Goal: Find specific page/section: Find specific page/section

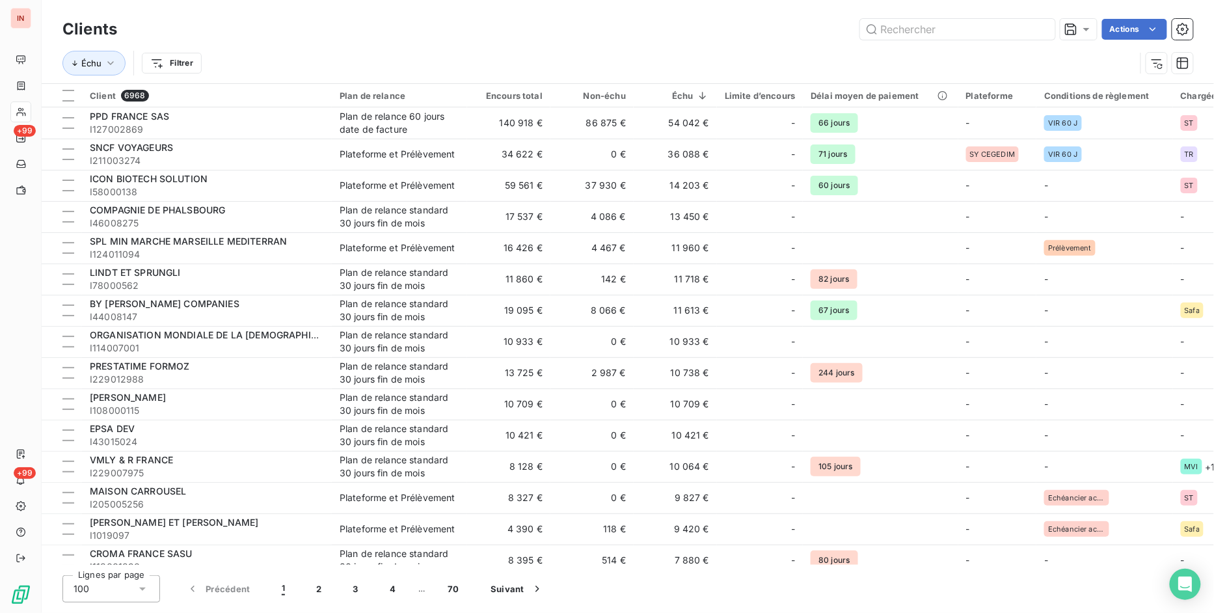
click at [453, 28] on div "Actions" at bounding box center [663, 29] width 1060 height 21
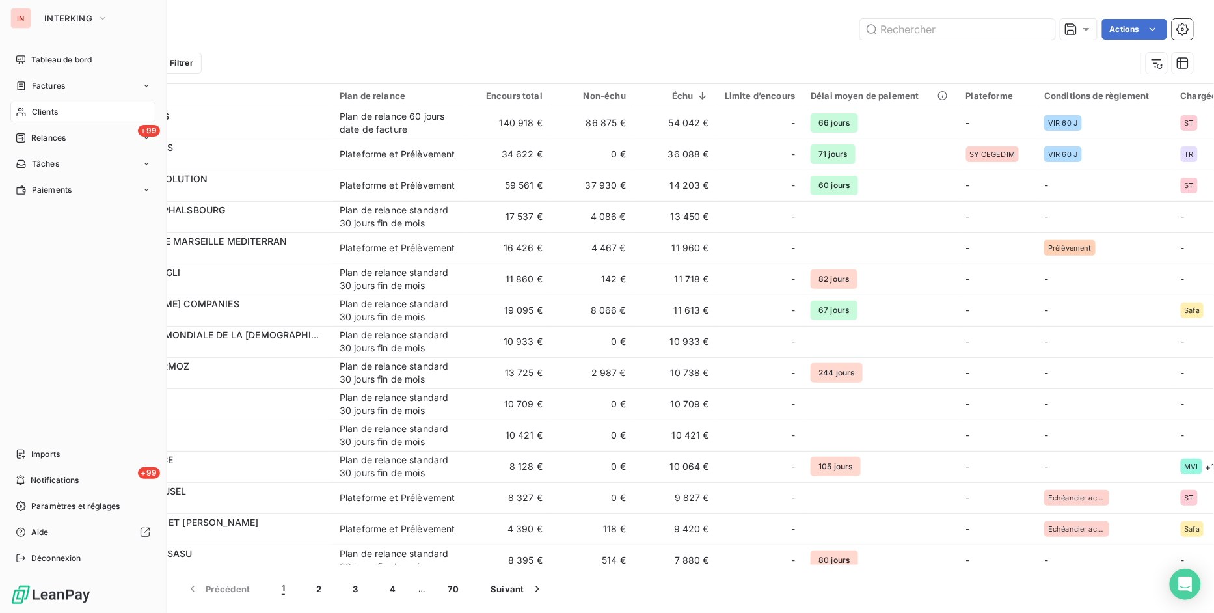
click at [54, 112] on span "Clients" at bounding box center [45, 112] width 26 height 12
click at [61, 49] on div "IN INTERKING Tableau de bord Factures Clients +99 Relances Tâches Paiements Imp…" at bounding box center [83, 306] width 167 height 613
click at [61, 49] on div "Tableau de bord" at bounding box center [82, 59] width 145 height 21
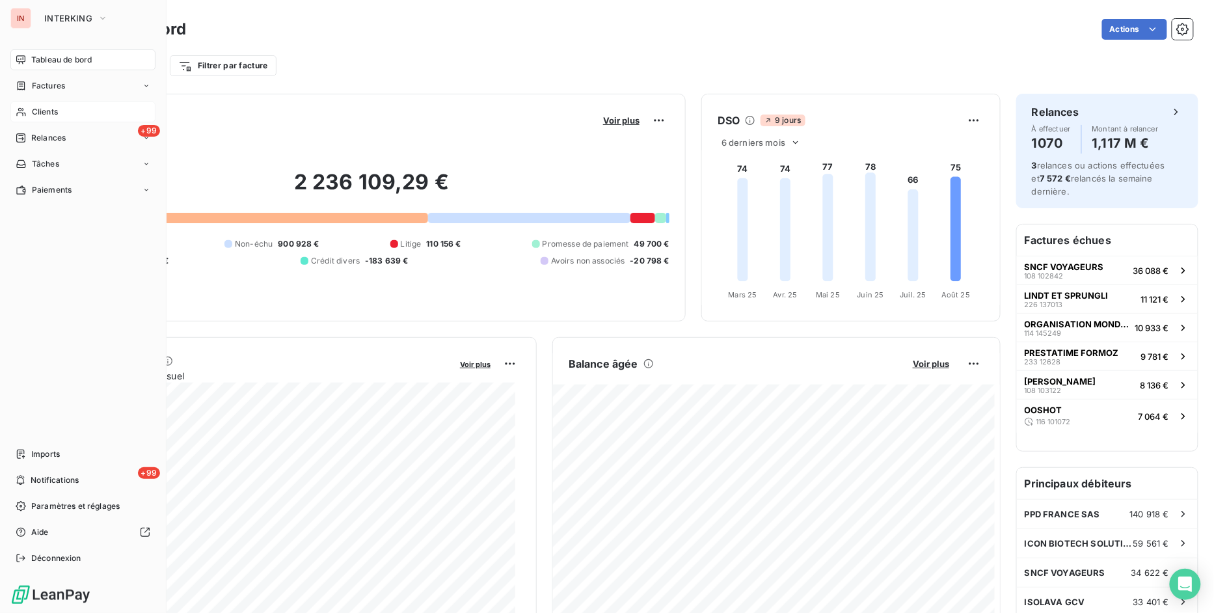
click at [51, 107] on span "Clients" at bounding box center [45, 112] width 26 height 12
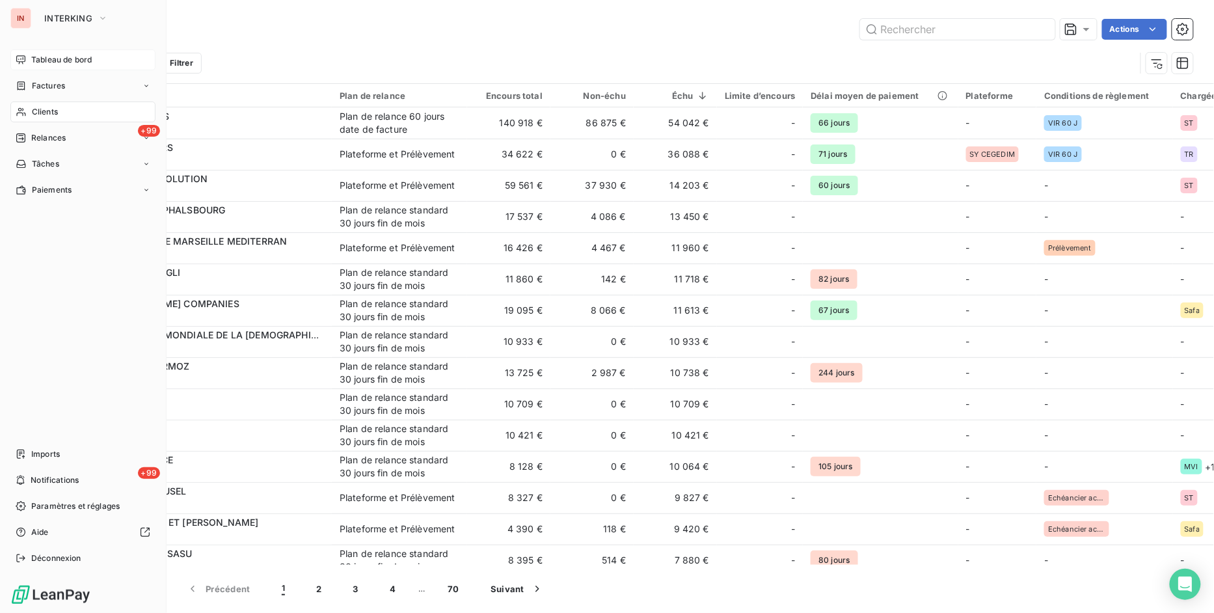
click at [40, 57] on span "Tableau de bord" at bounding box center [61, 60] width 60 height 12
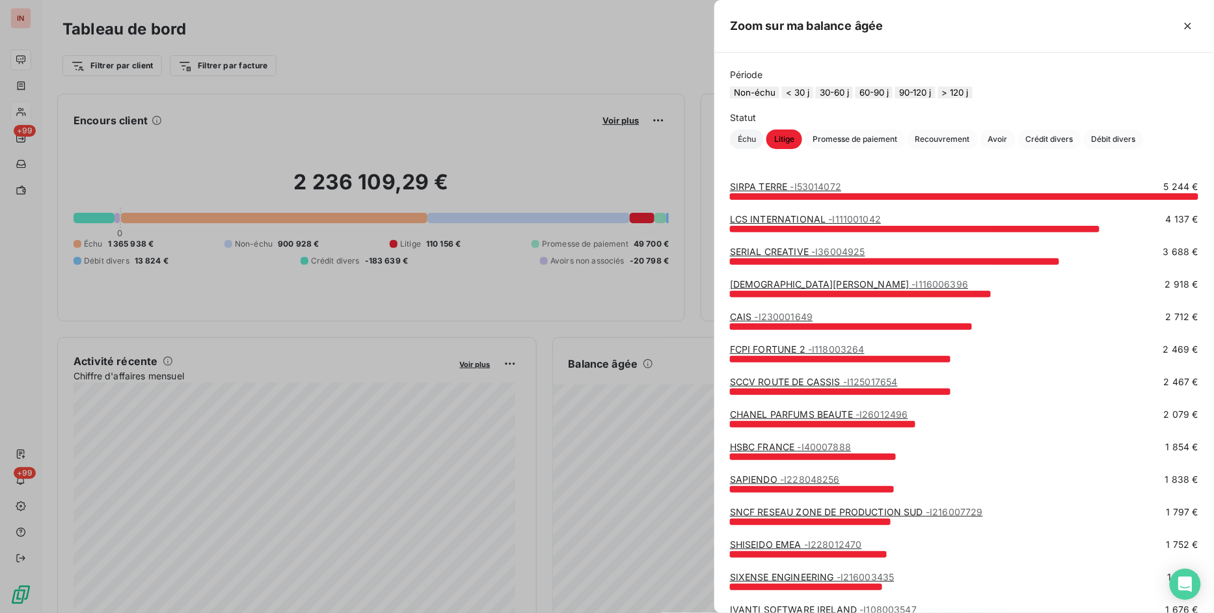
click at [739, 149] on span "Échu" at bounding box center [747, 139] width 34 height 20
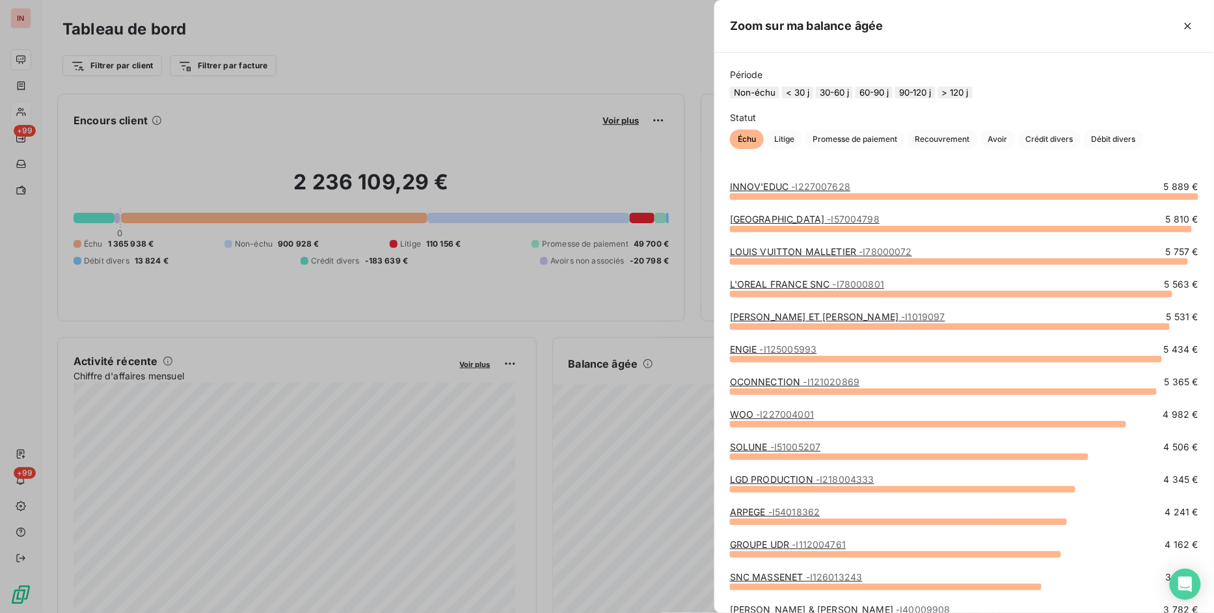
click at [557, 312] on div at bounding box center [607, 306] width 1214 height 613
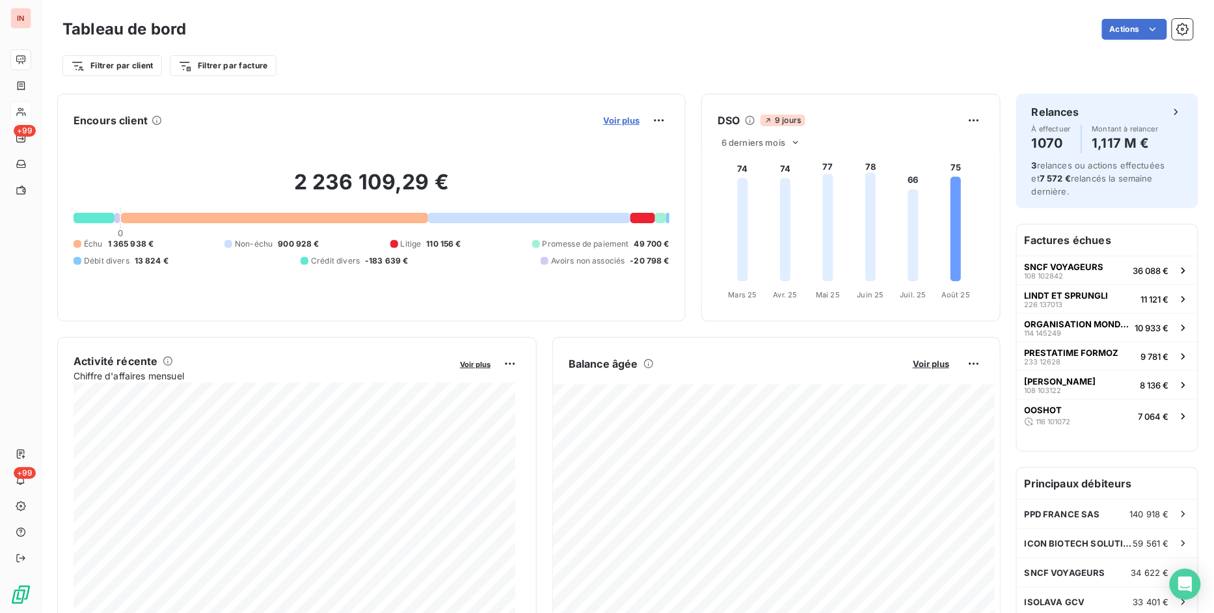
click at [613, 124] on span "Voir plus" at bounding box center [621, 120] width 36 height 10
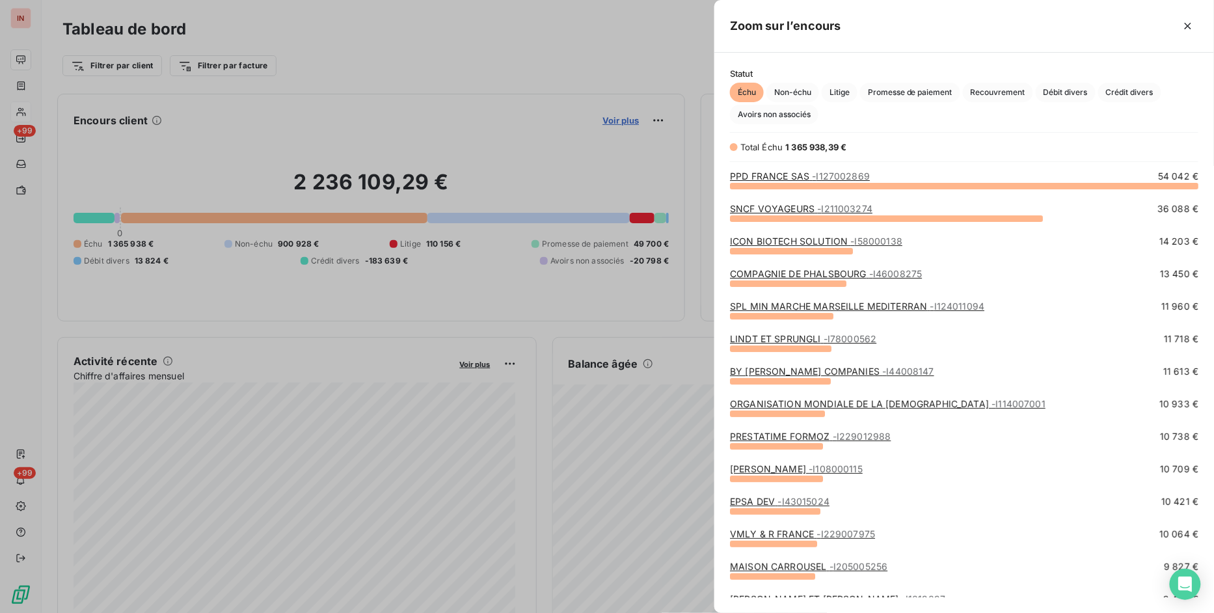
scroll to position [416, 489]
click at [613, 124] on div at bounding box center [607, 306] width 1214 height 613
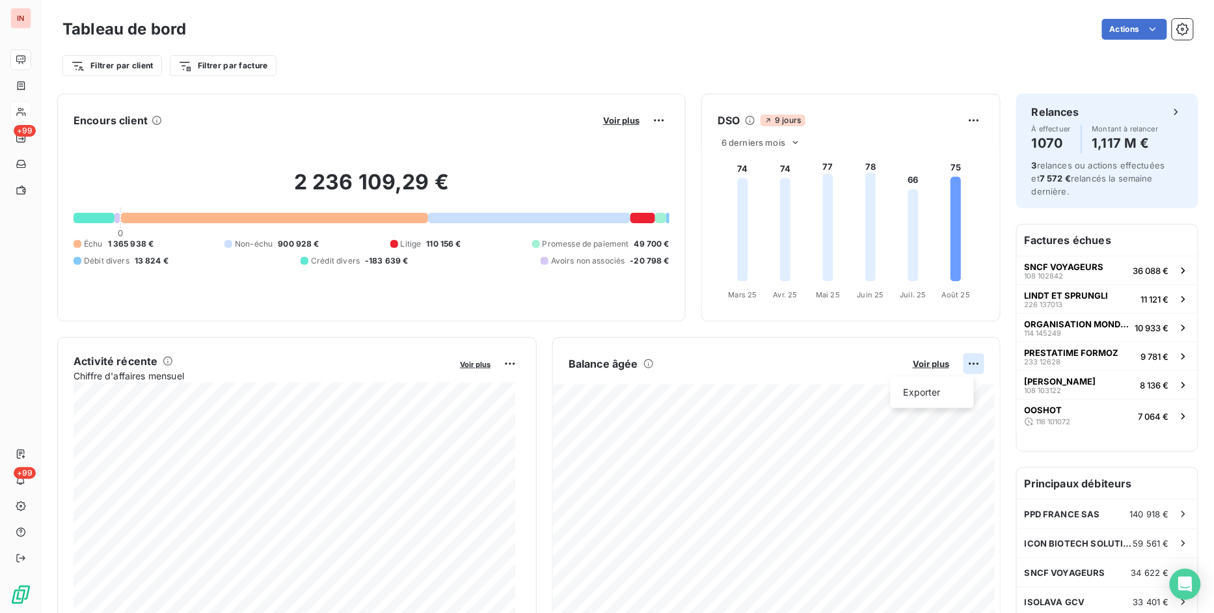
click at [970, 369] on html "IN +99 +99 Tableau de bord Actions Filtrer par client Filtrer par facture Encou…" at bounding box center [607, 306] width 1214 height 613
click at [909, 394] on div "Exporter" at bounding box center [932, 392] width 73 height 21
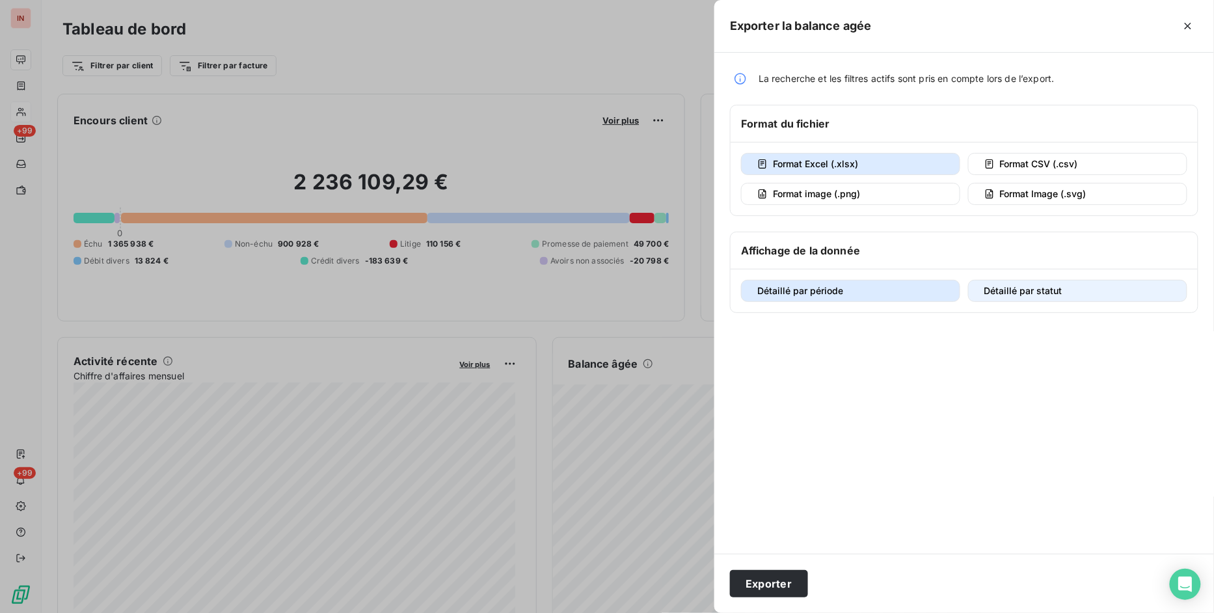
click at [1019, 296] on span "Détaillé par statut" at bounding box center [1023, 290] width 78 height 11
click at [807, 296] on span "Détaillé par période" at bounding box center [800, 290] width 86 height 11
click at [773, 586] on button "Exporter" at bounding box center [769, 583] width 78 height 27
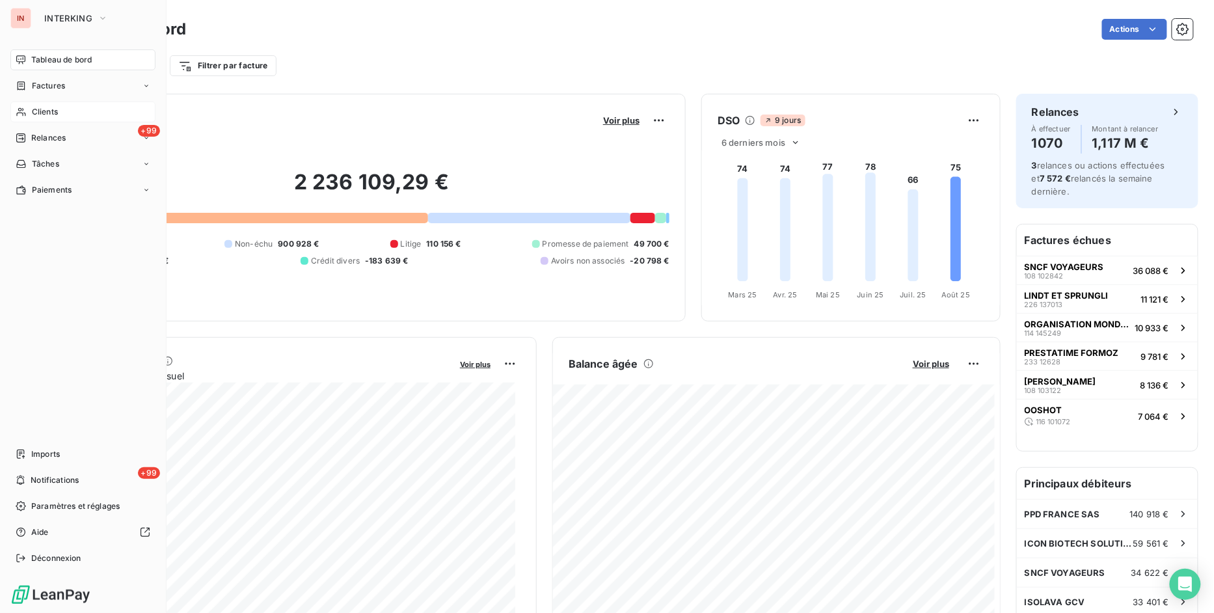
click at [52, 104] on div "Clients" at bounding box center [82, 111] width 145 height 21
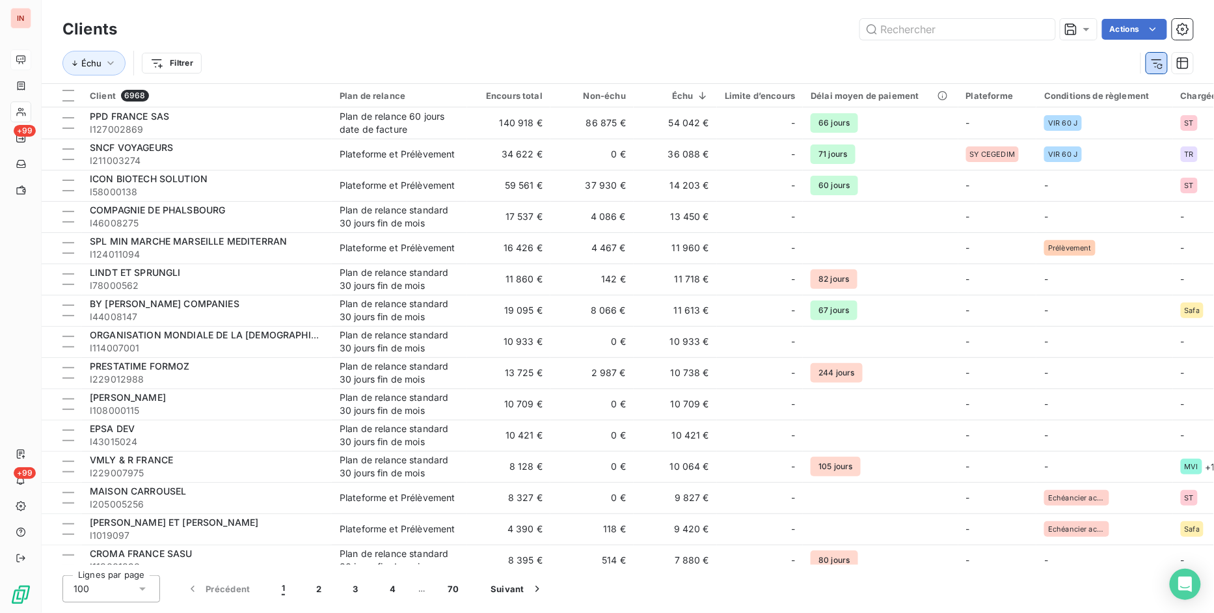
click at [1155, 64] on icon "button" at bounding box center [1156, 63] width 13 height 13
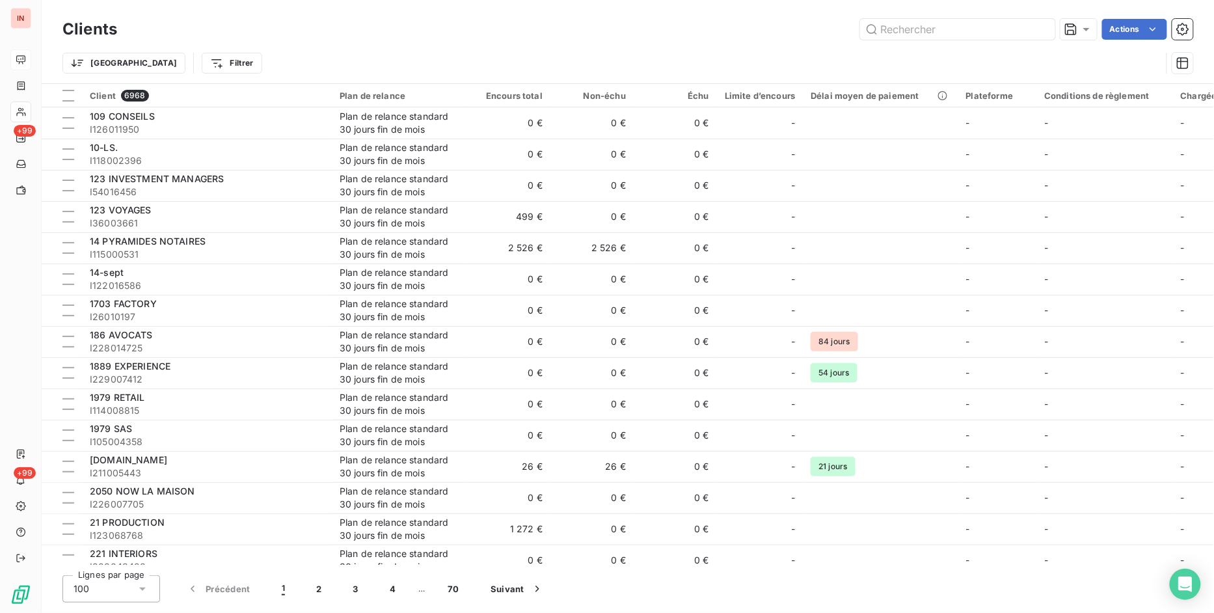
click at [1132, 61] on div "Trier Filtrer" at bounding box center [611, 63] width 1099 height 25
click at [1187, 64] on icon "button" at bounding box center [1182, 63] width 13 height 13
click at [1102, 64] on div "Trier Filtrer" at bounding box center [611, 63] width 1099 height 25
click at [1188, 66] on icon "button" at bounding box center [1182, 63] width 13 height 13
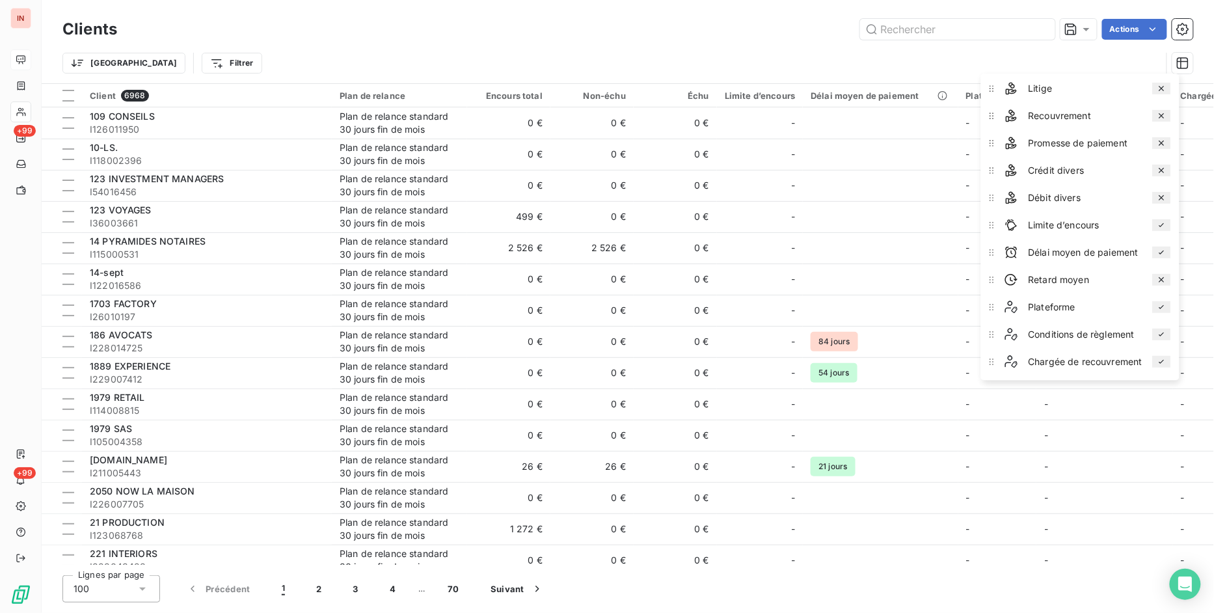
scroll to position [191, 0]
click at [1167, 228] on icon "button" at bounding box center [1162, 227] width 10 height 10
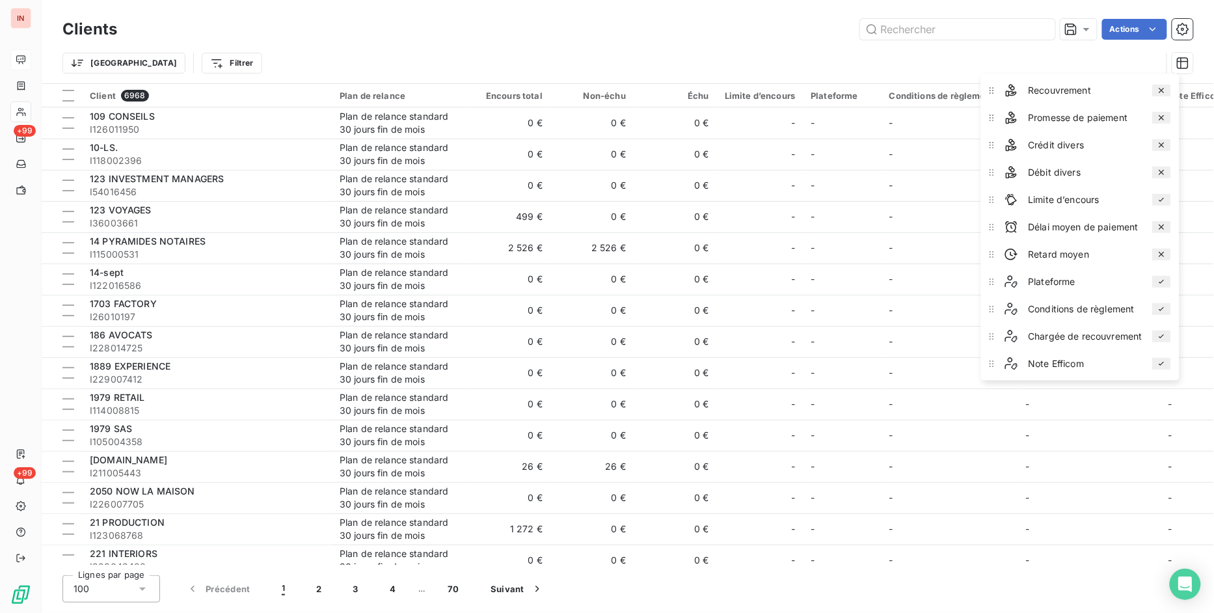
click at [716, 29] on div "Actions" at bounding box center [663, 29] width 1060 height 21
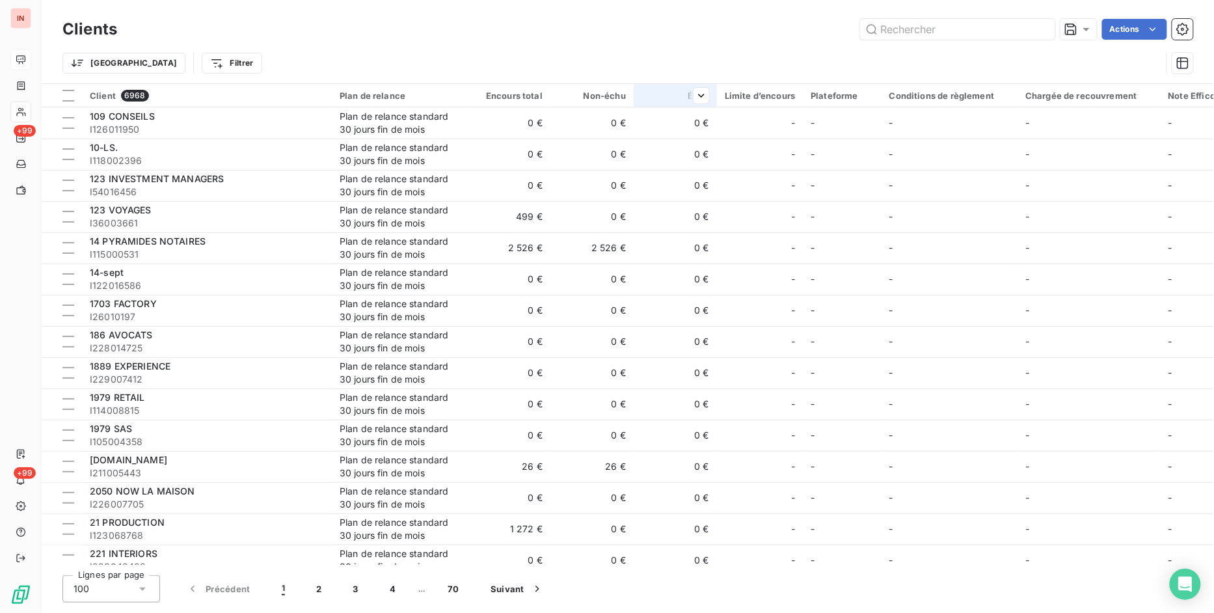
click at [686, 92] on div at bounding box center [696, 96] width 26 height 16
click at [693, 147] on span "Trier par ordre décroissant" at bounding box center [640, 151] width 116 height 13
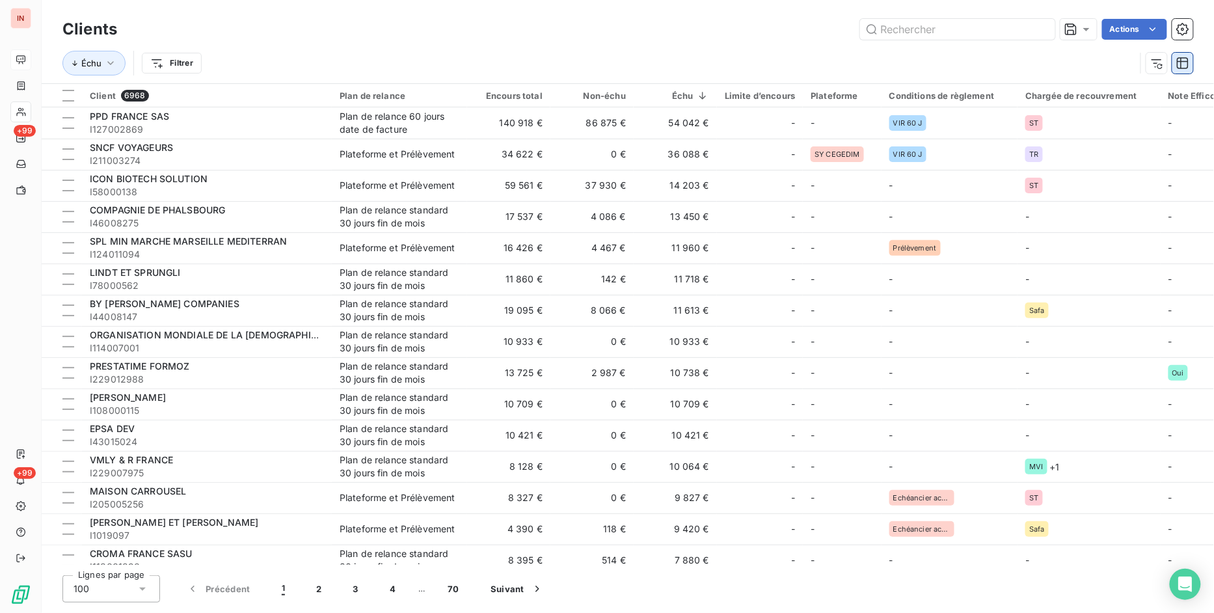
click at [1184, 67] on icon "button" at bounding box center [1182, 63] width 13 height 13
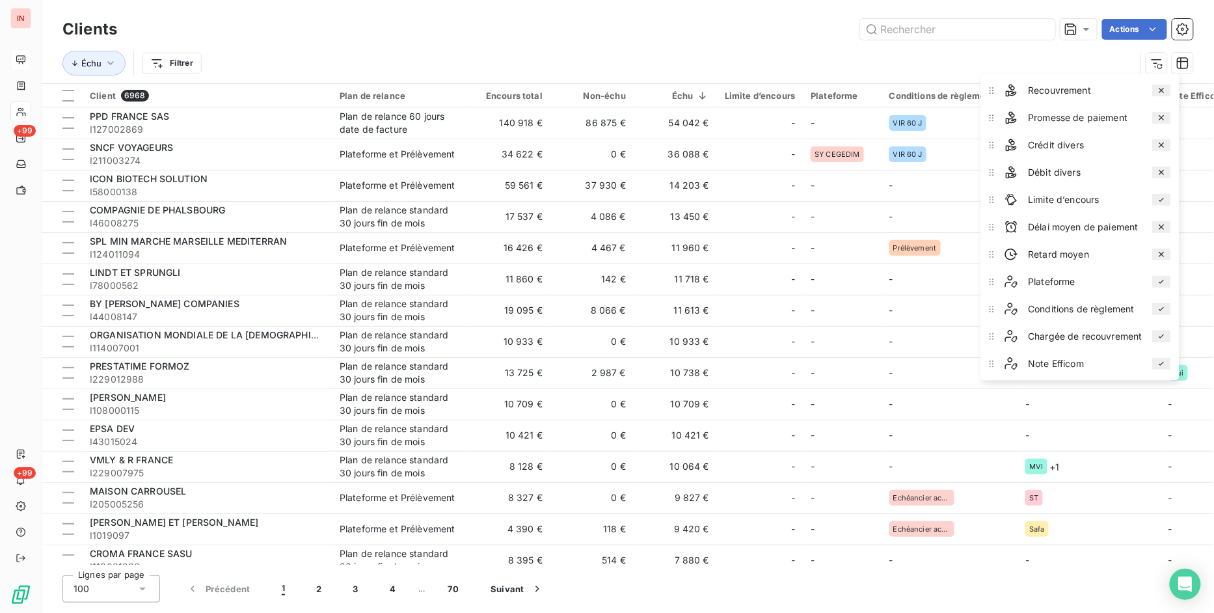
click at [1165, 256] on icon "button" at bounding box center [1162, 254] width 10 height 10
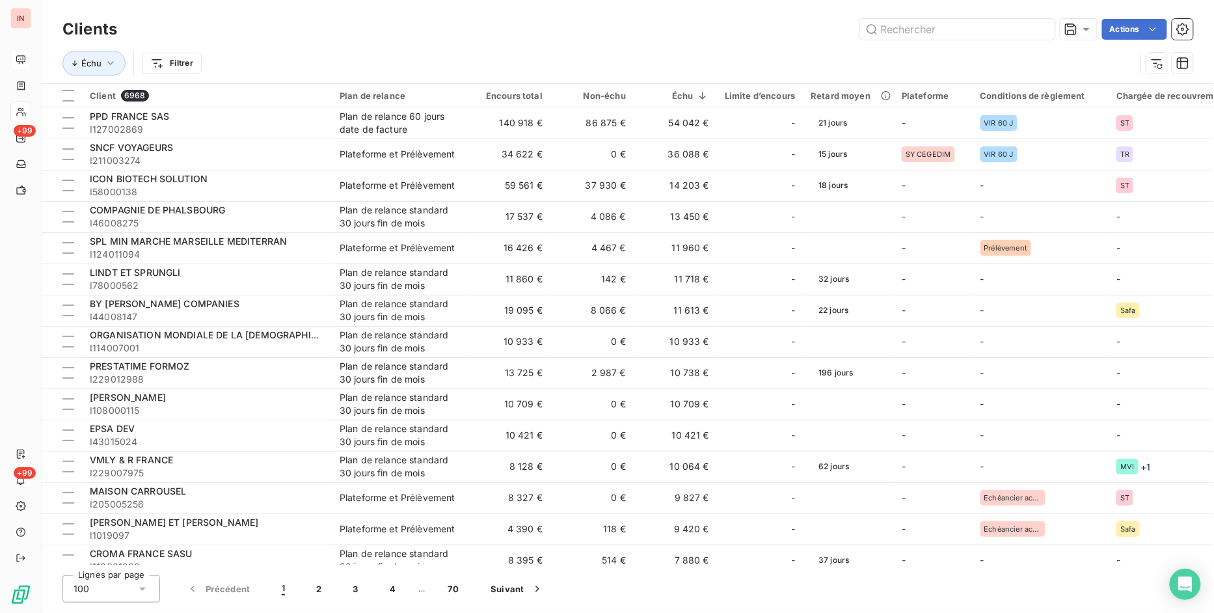
click at [794, 34] on div "Actions" at bounding box center [663, 29] width 1060 height 21
click at [829, 98] on div "Retard moyen" at bounding box center [848, 95] width 75 height 10
click at [792, 36] on div "Actions" at bounding box center [663, 29] width 1060 height 21
click at [826, 100] on div "Retard moyen" at bounding box center [848, 95] width 75 height 10
click at [831, 96] on div "Retard moyen" at bounding box center [848, 95] width 75 height 10
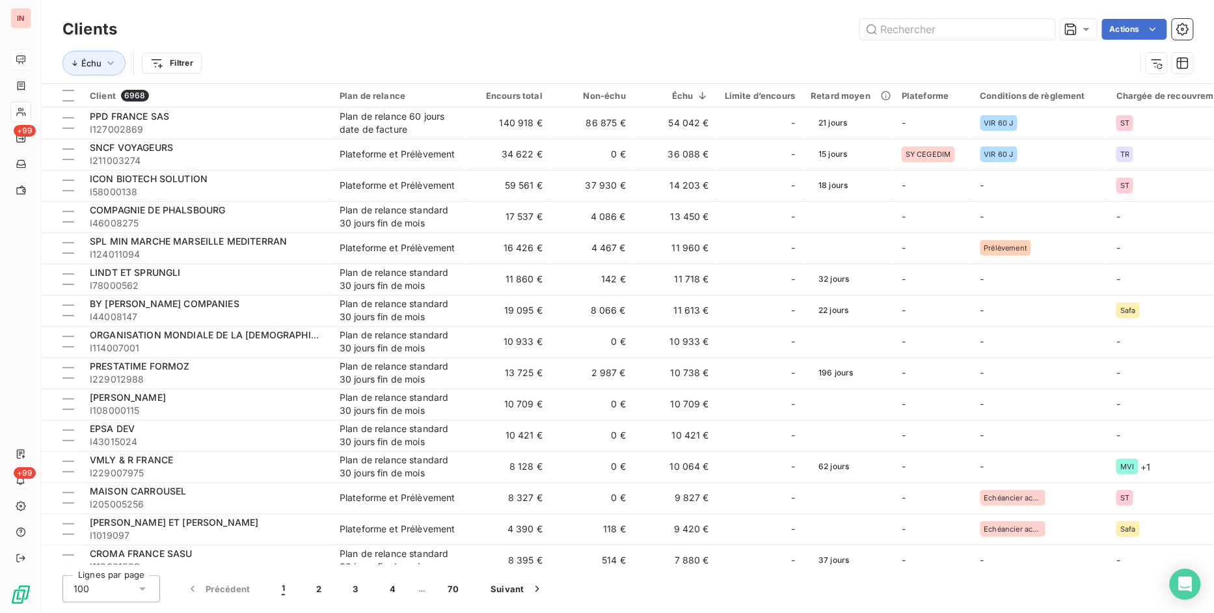
click at [710, 36] on div "Actions" at bounding box center [663, 29] width 1060 height 21
click at [178, 60] on html "IN +99 +99 Clients Actions Échu Filtrer Client 6968 Plan de relance Encours tot…" at bounding box center [607, 306] width 1214 height 613
click at [103, 62] on html "IN +99 +99 Clients Actions Échu Filtrer Client 6968 Plan de relance Encours tot…" at bounding box center [607, 306] width 1214 height 613
click at [104, 60] on icon "button" at bounding box center [110, 63] width 13 height 13
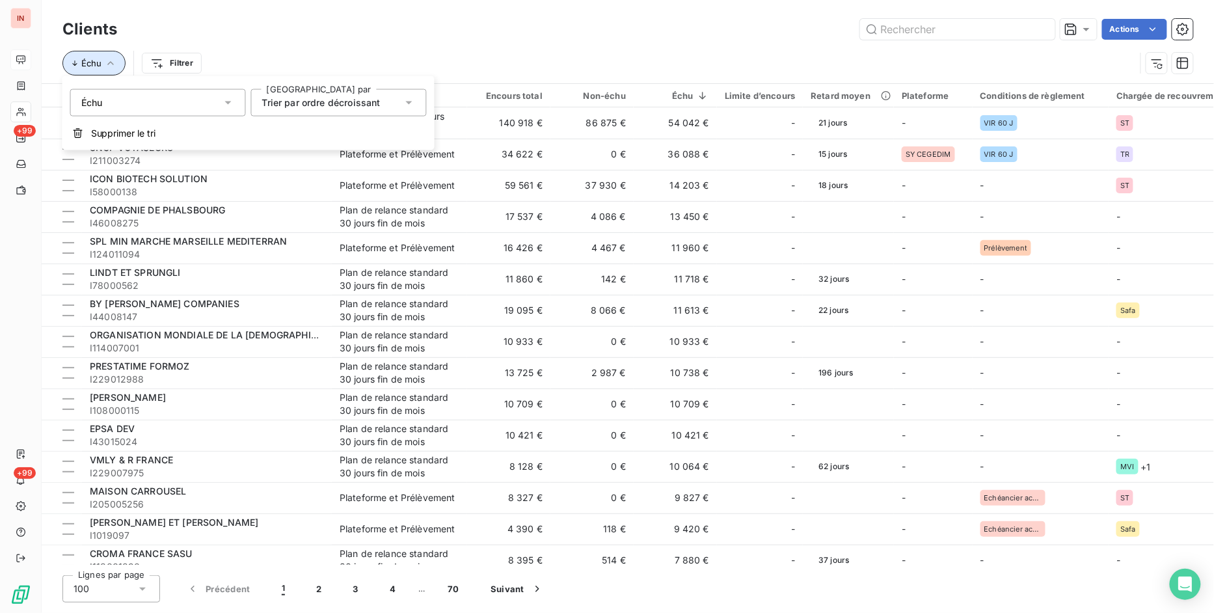
click at [105, 60] on icon "button" at bounding box center [110, 63] width 13 height 13
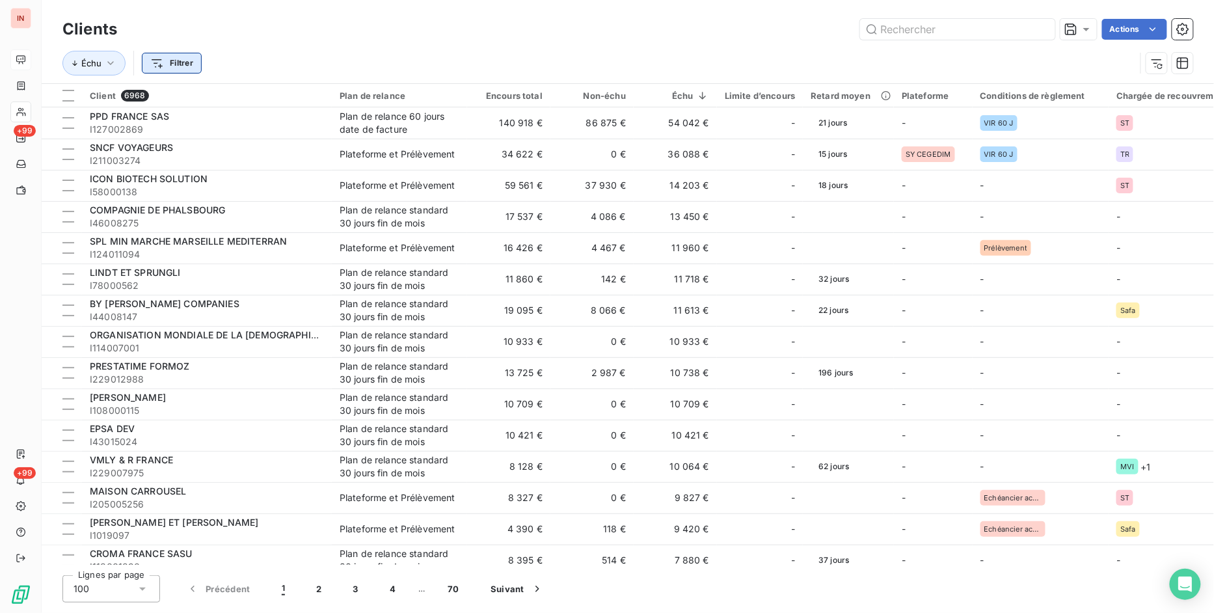
click at [155, 60] on html "IN +99 +99 Clients Actions Échu Filtrer Client 6968 Plan de relance Encours tot…" at bounding box center [607, 306] width 1214 height 613
click at [376, 62] on html "IN +99 +99 Clients Actions Échu Filtrer Client 6968 Plan de relance Encours tot…" at bounding box center [607, 306] width 1214 height 613
click at [374, 57] on div "Échu Filtrer" at bounding box center [598, 63] width 1073 height 25
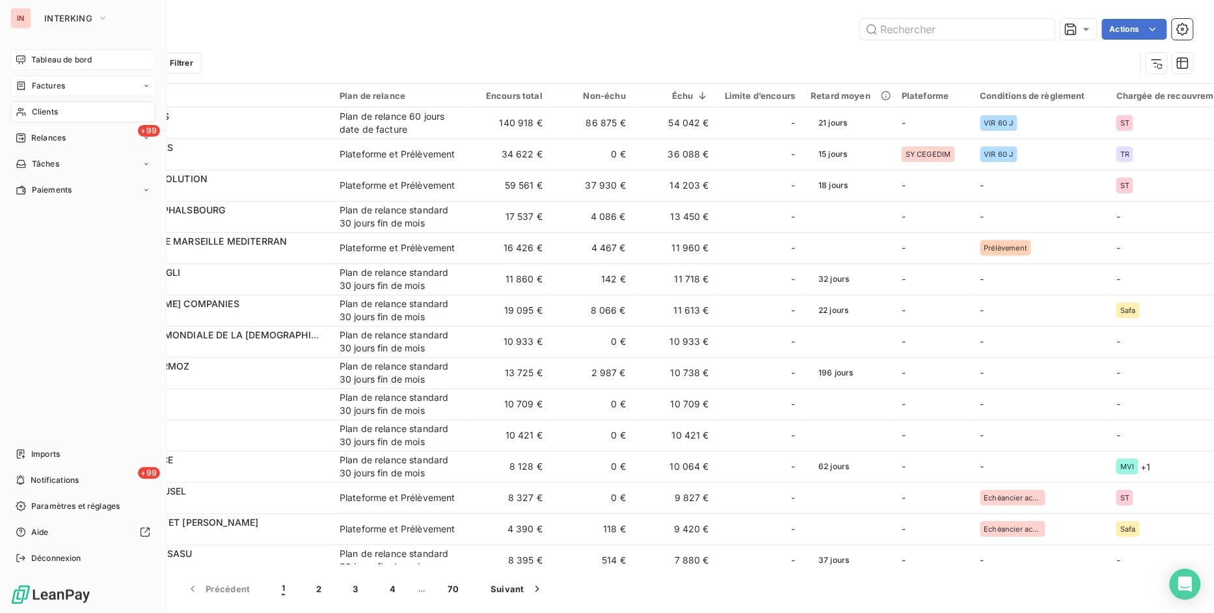
click at [60, 86] on span "Factures" at bounding box center [48, 86] width 33 height 12
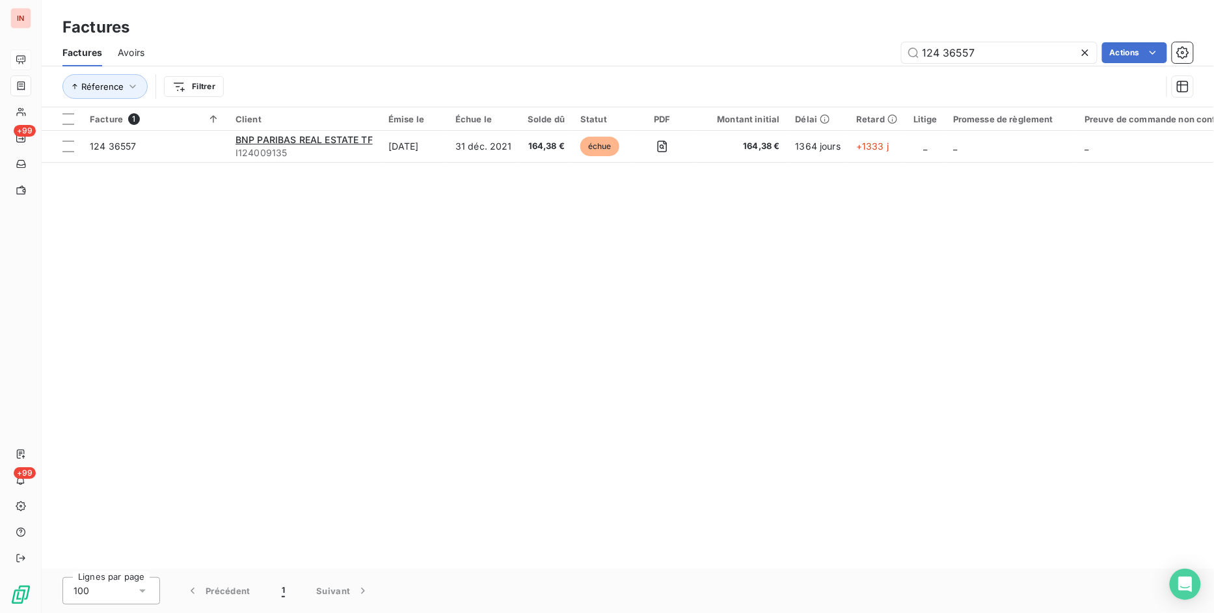
click at [1086, 47] on icon at bounding box center [1085, 52] width 13 height 13
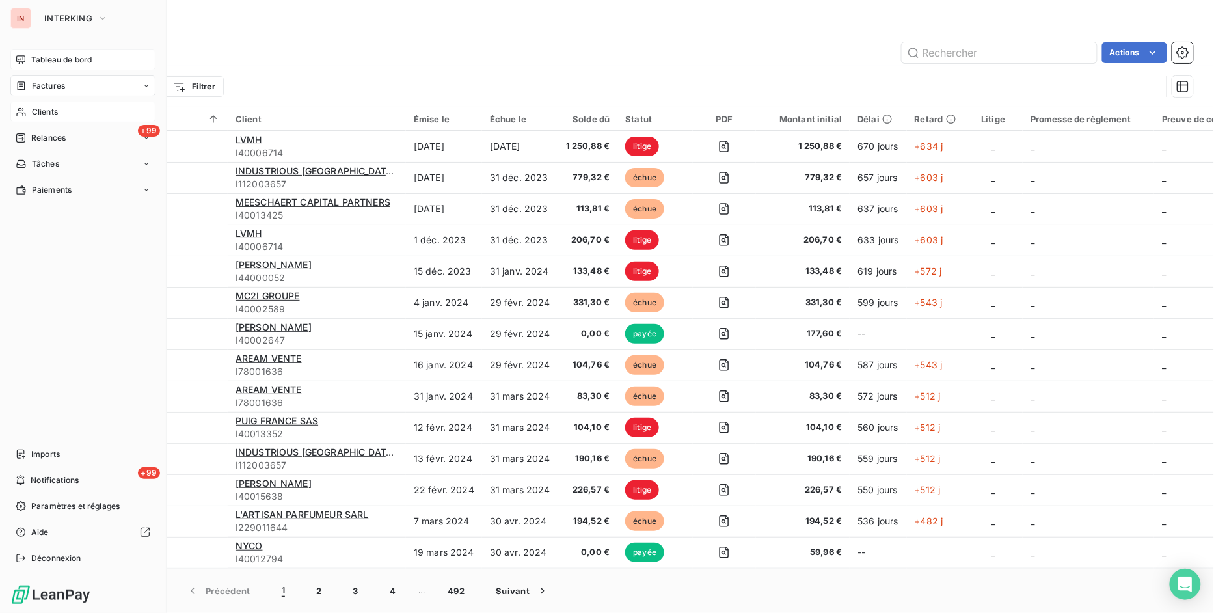
click at [42, 111] on span "Clients" at bounding box center [45, 112] width 26 height 12
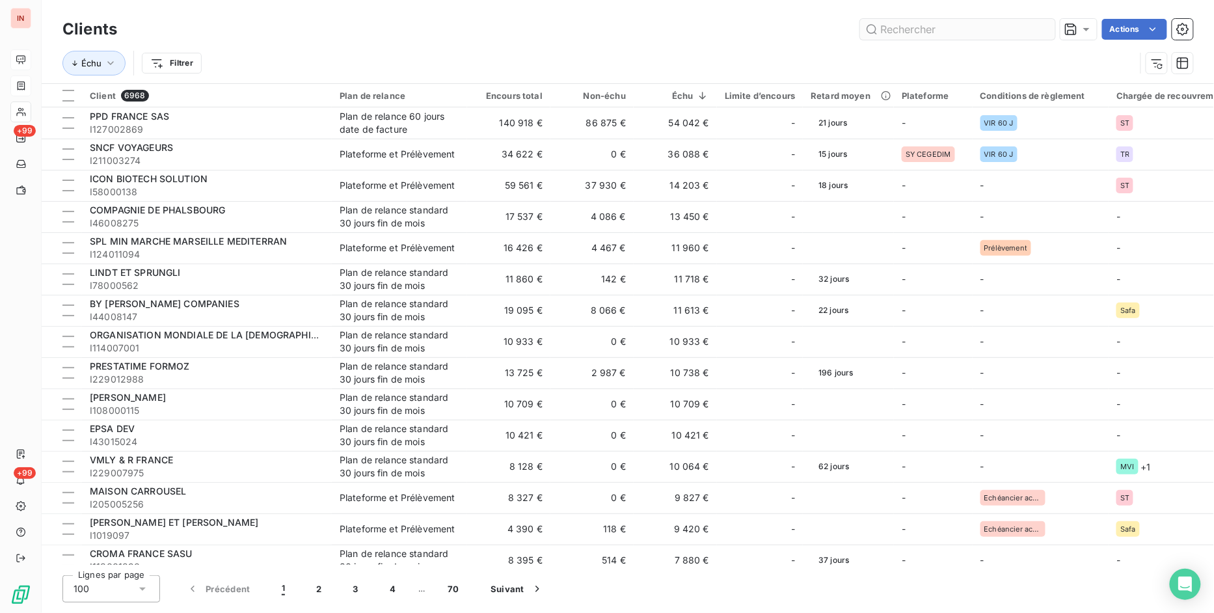
click at [956, 29] on input "text" at bounding box center [957, 29] width 195 height 21
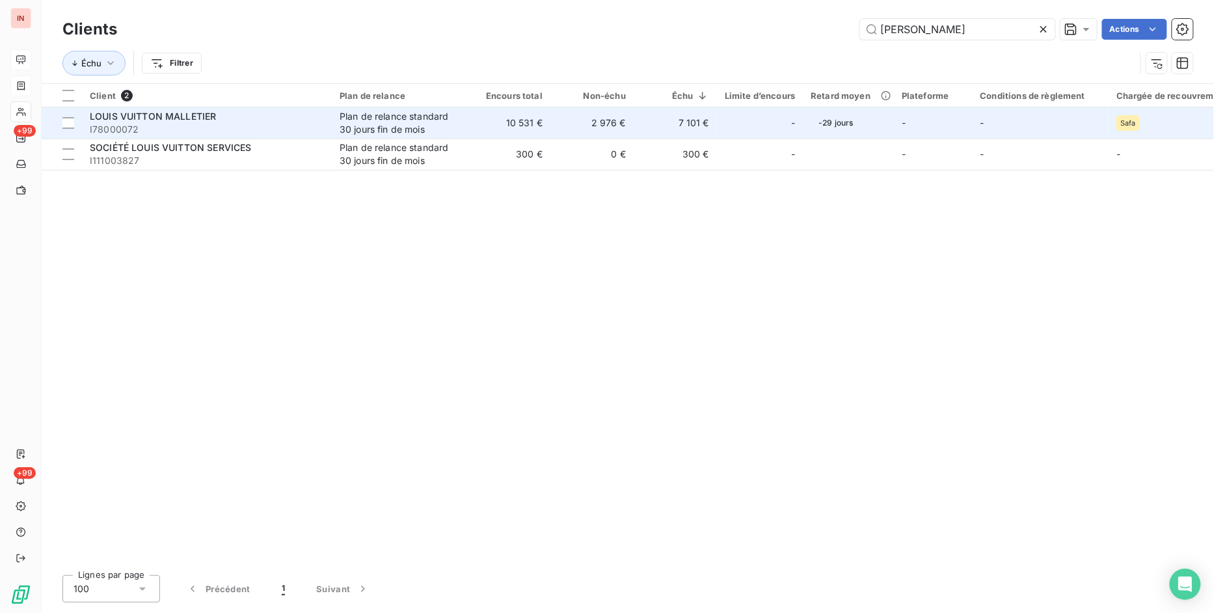
type input "[PERSON_NAME]"
click at [1122, 127] on div "Safa" at bounding box center [1127, 123] width 23 height 16
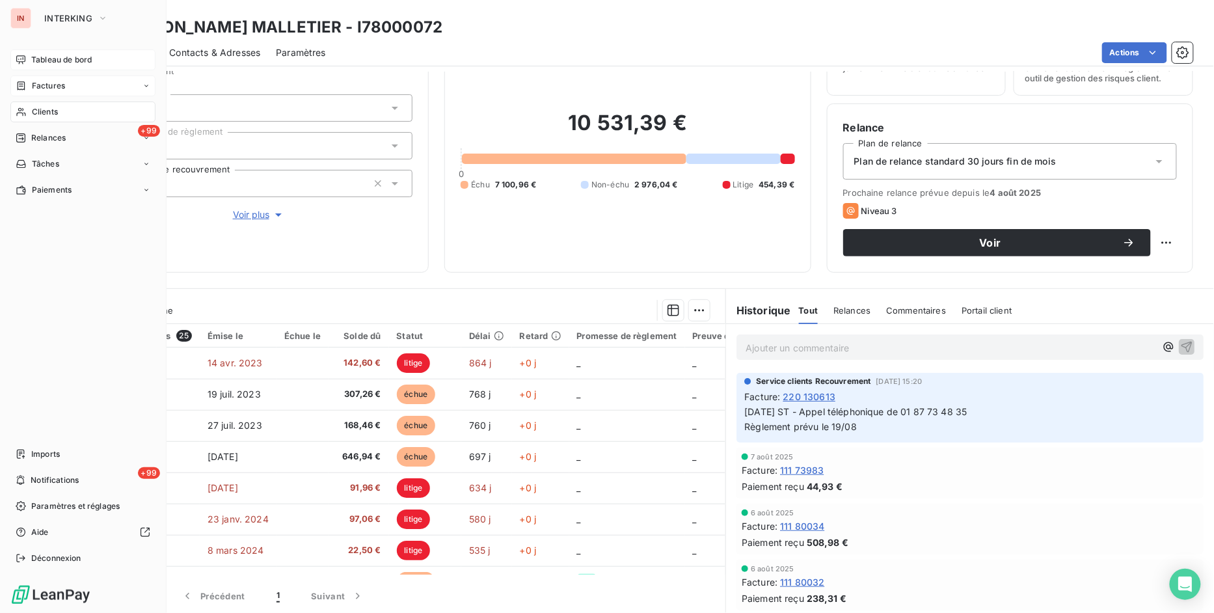
click at [53, 109] on span "Clients" at bounding box center [45, 112] width 26 height 12
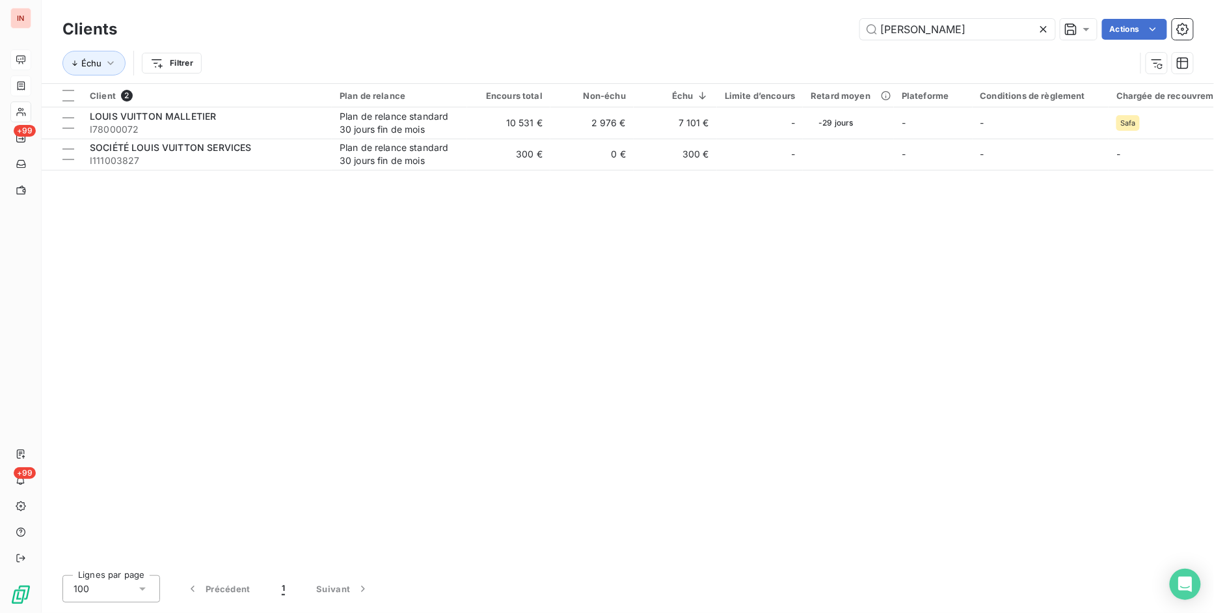
click at [1044, 27] on icon at bounding box center [1043, 29] width 13 height 13
